Goal: Download file/media

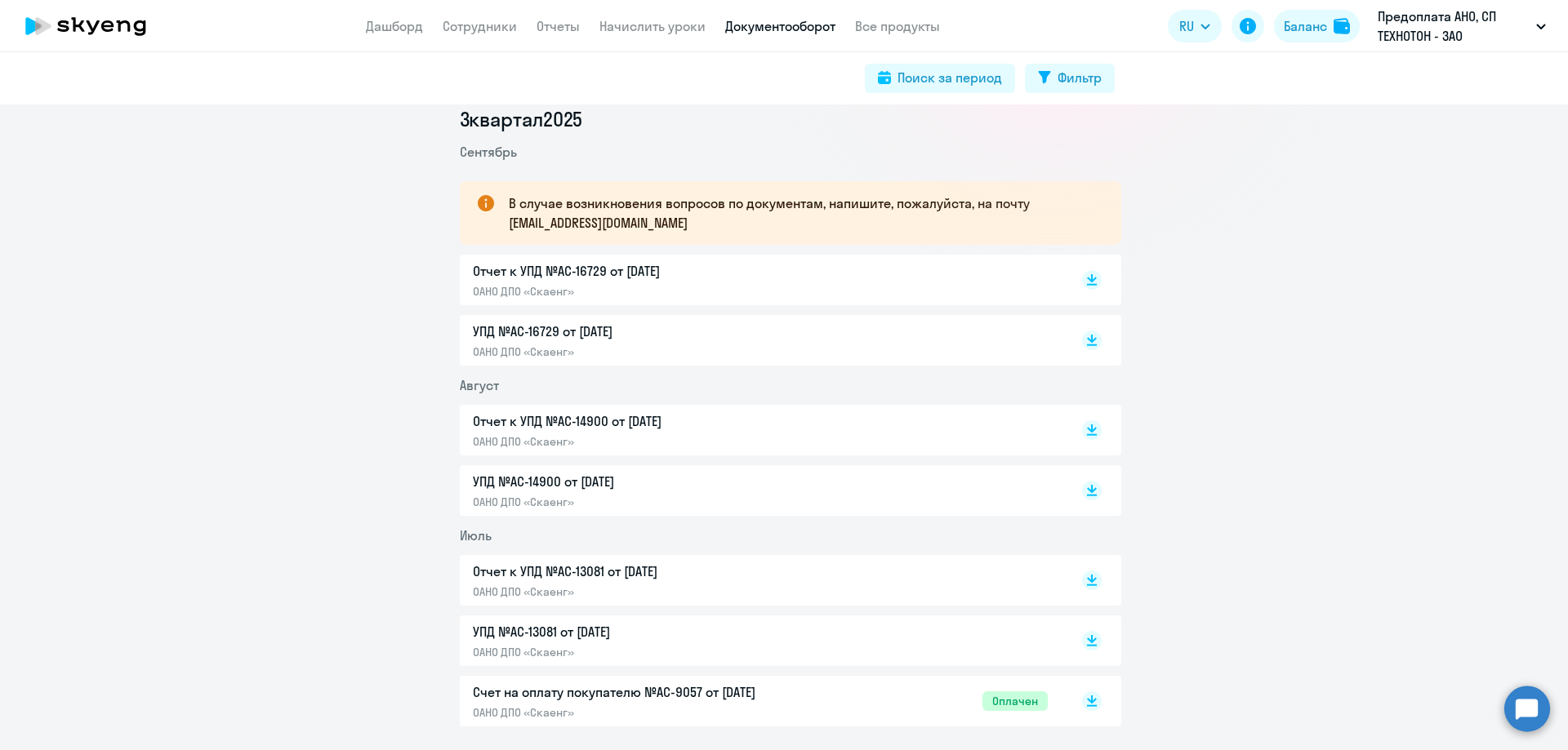
scroll to position [245, 0]
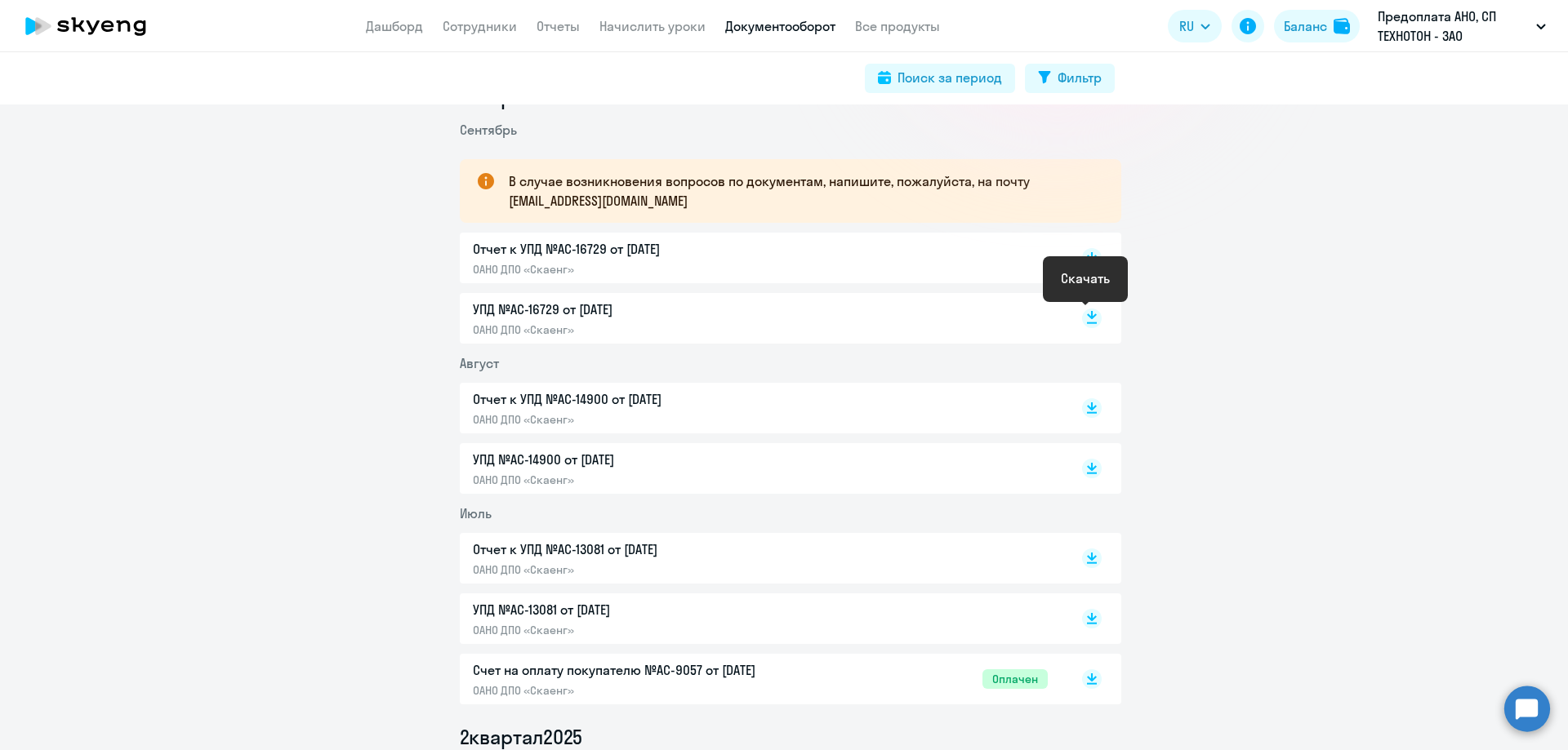
click at [1087, 315] on icon at bounding box center [1091, 315] width 10 height 8
click at [1082, 257] on rect at bounding box center [1091, 258] width 19 height 19
click at [796, 30] on link "Документооборот" at bounding box center [780, 26] width 110 height 17
click at [552, 22] on link "Отчеты" at bounding box center [558, 26] width 43 height 17
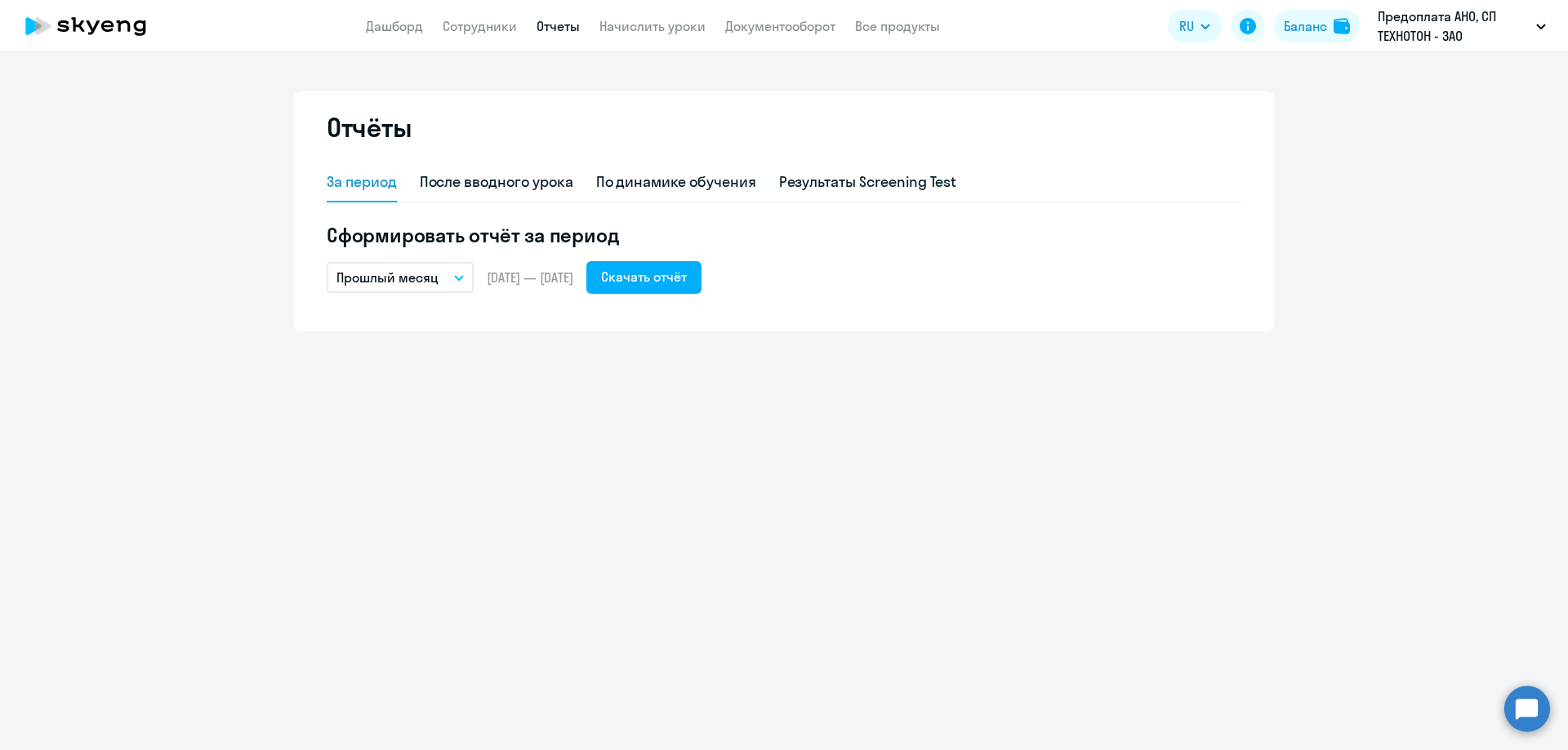
click at [548, 29] on link "Отчеты" at bounding box center [558, 26] width 43 height 17
click at [687, 275] on div "Скачать отчёт" at bounding box center [643, 276] width 86 height 19
click at [1353, 55] on div "Отчёты За период После вводного урока По динамике обучения Результаты Screening…" at bounding box center [784, 402] width 1568 height 698
click at [551, 465] on div "Отчёты За период После вводного урока По динамике обучения Результаты Screening…" at bounding box center [784, 402] width 1568 height 698
